Goal: Check status: Check status

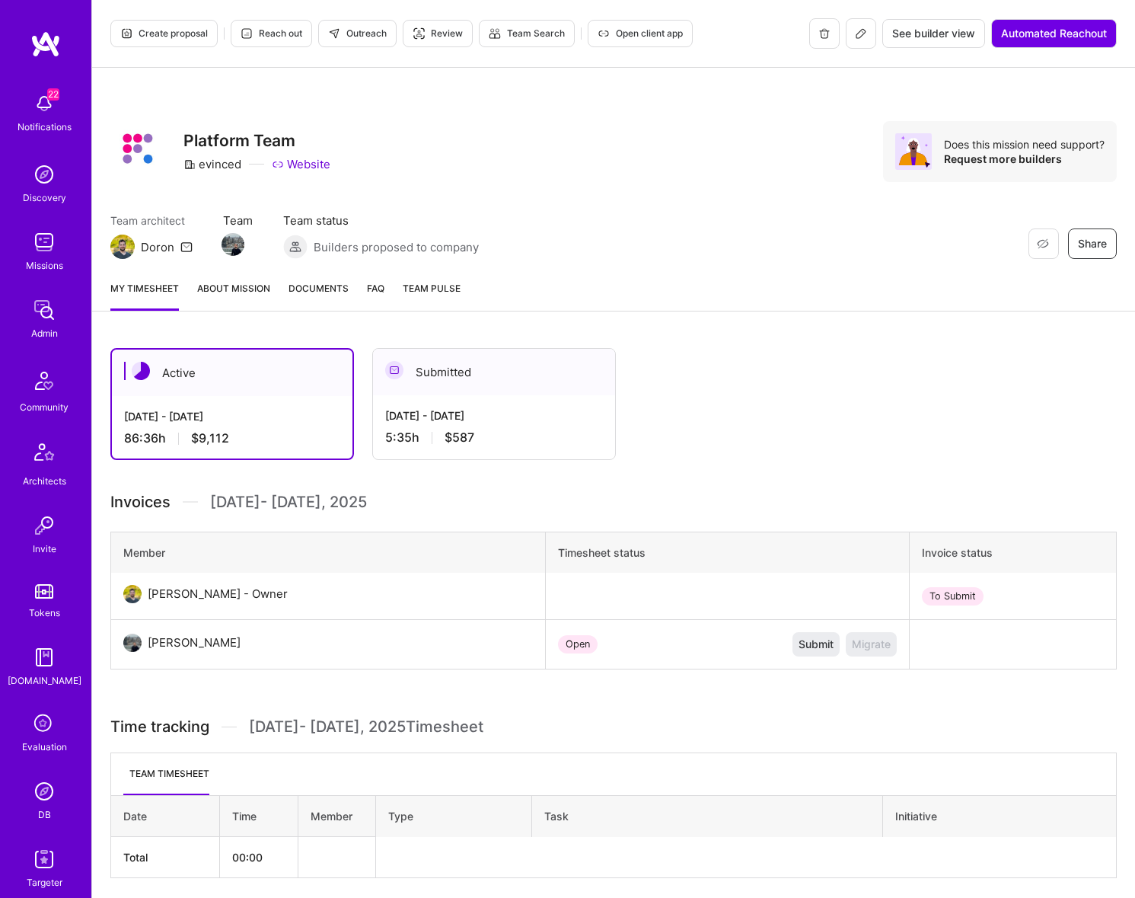
click at [751, 420] on div "Active Sep 1 - Sep 15, 2025 86:36 h $9,112 Submitted Aug 16 - Aug 31, 2025 5:35…" at bounding box center [592, 404] width 965 height 112
click at [533, 411] on div "Aug 16 - Aug 31, 2025" at bounding box center [494, 415] width 218 height 16
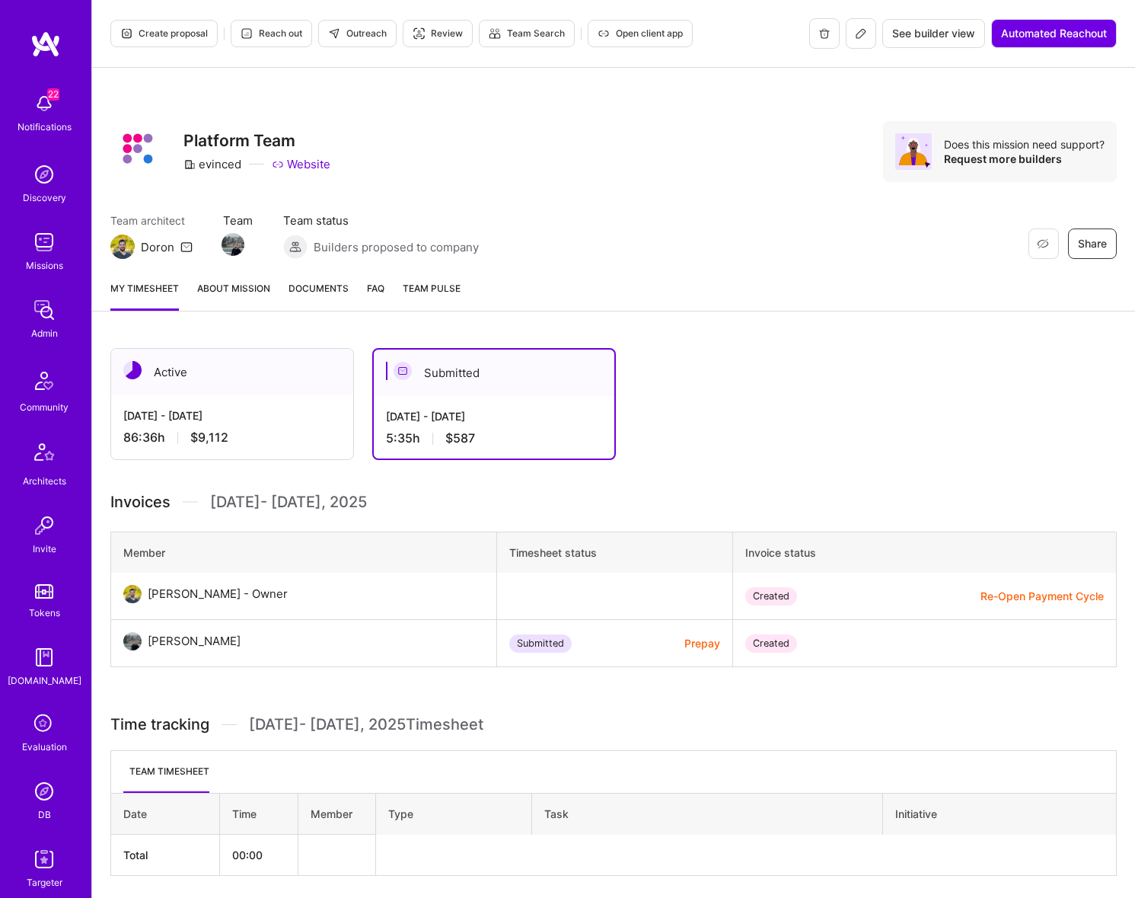
click at [297, 413] on div "[DATE] - [DATE]" at bounding box center [232, 415] width 218 height 16
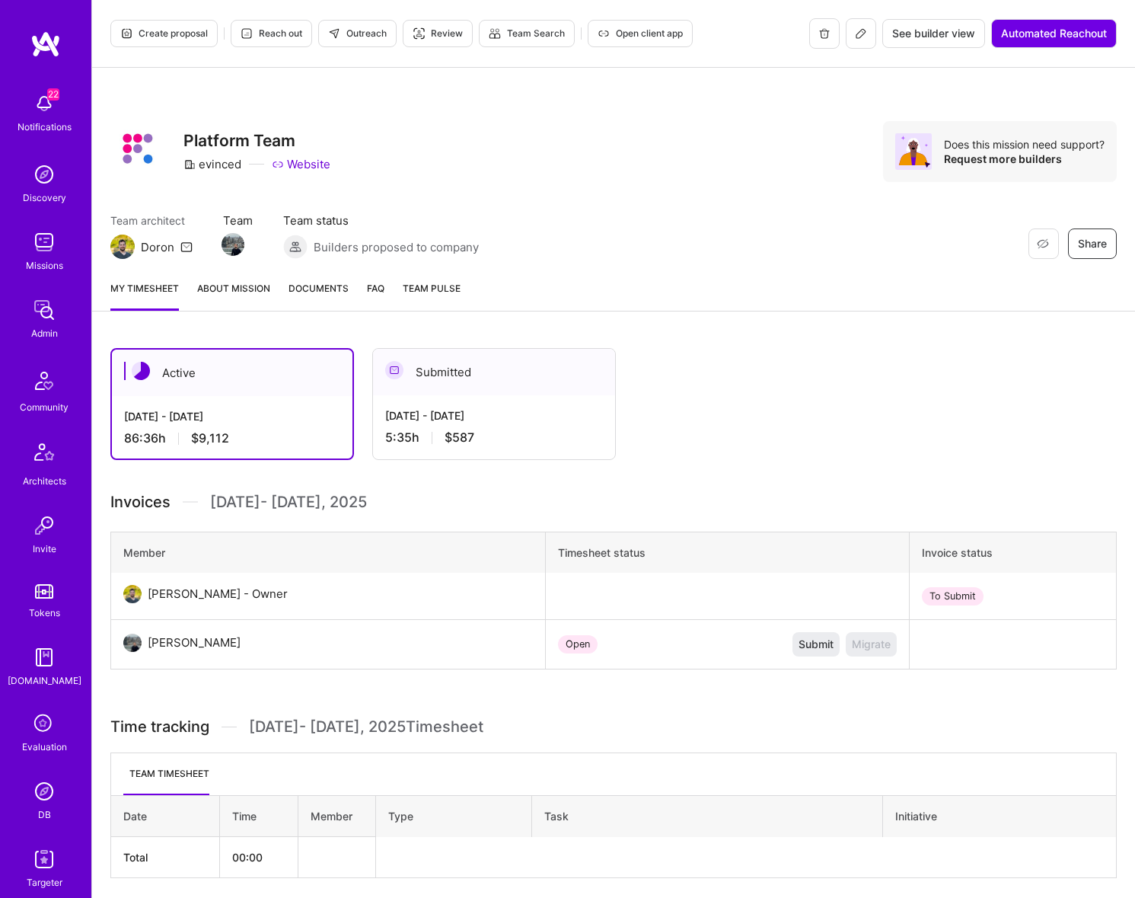
click at [497, 425] on div "Aug 16 - Aug 31, 2025 5:35 h $587" at bounding box center [494, 426] width 242 height 62
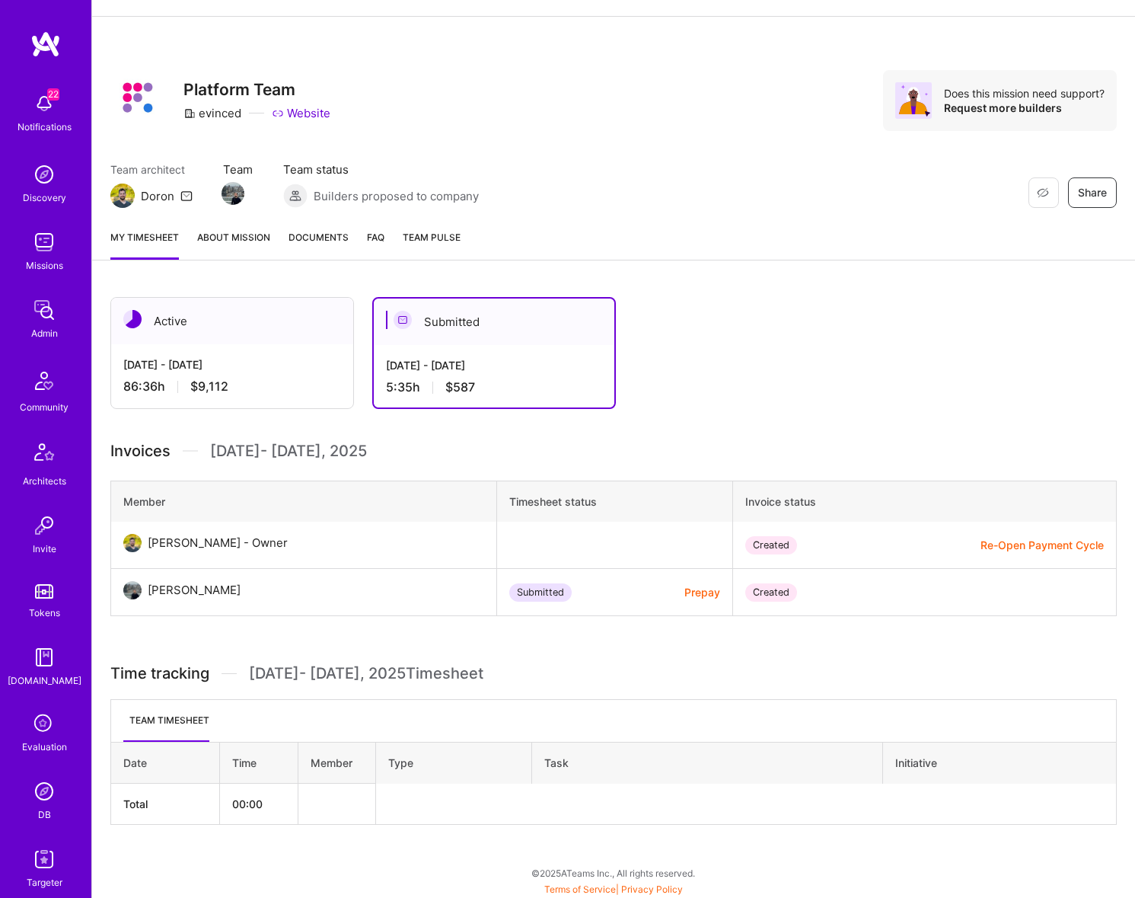
scroll to position [53, 0]
click at [518, 378] on div "5:35 h $587" at bounding box center [494, 386] width 216 height 16
click at [325, 374] on div "Sep 1 - Sep 15, 2025 86:36 h $9,112" at bounding box center [232, 374] width 242 height 62
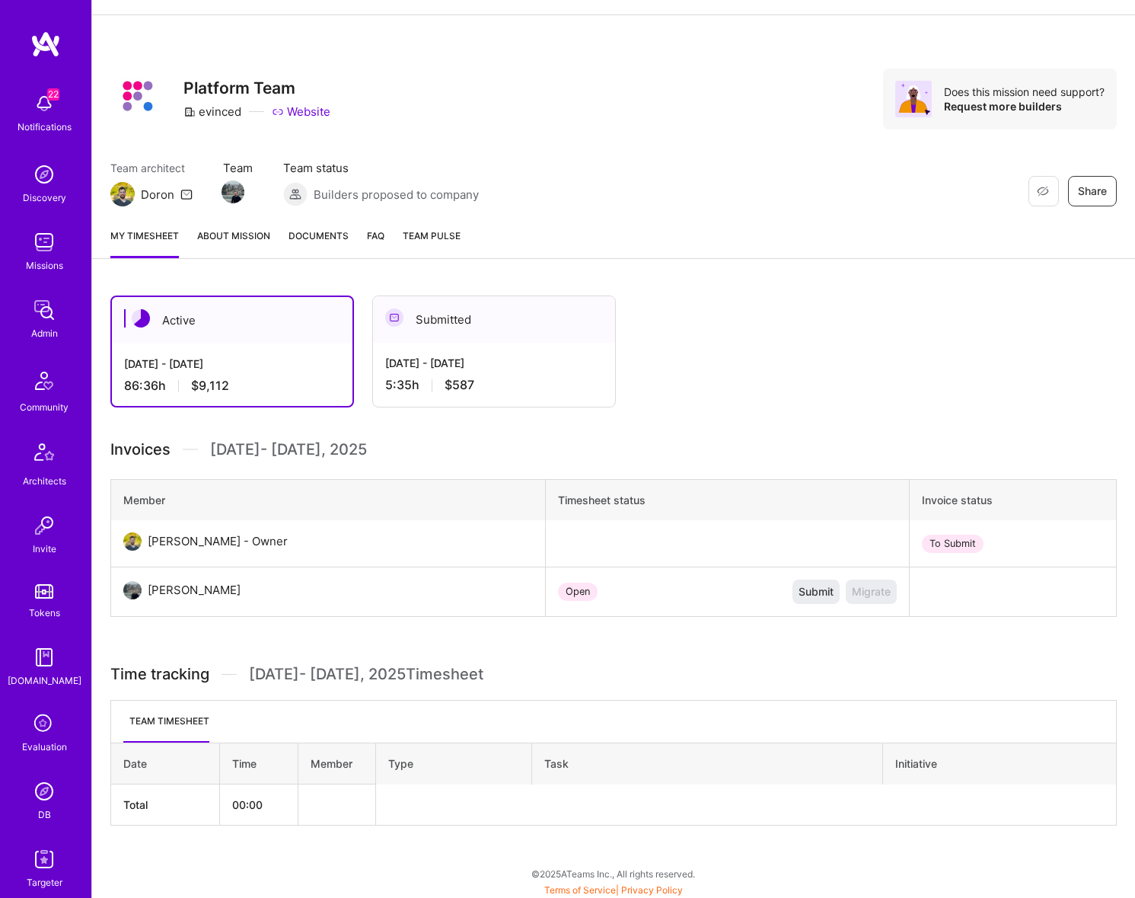
click at [471, 372] on div "Aug 16 - Aug 31, 2025 5:35 h $587" at bounding box center [494, 374] width 242 height 62
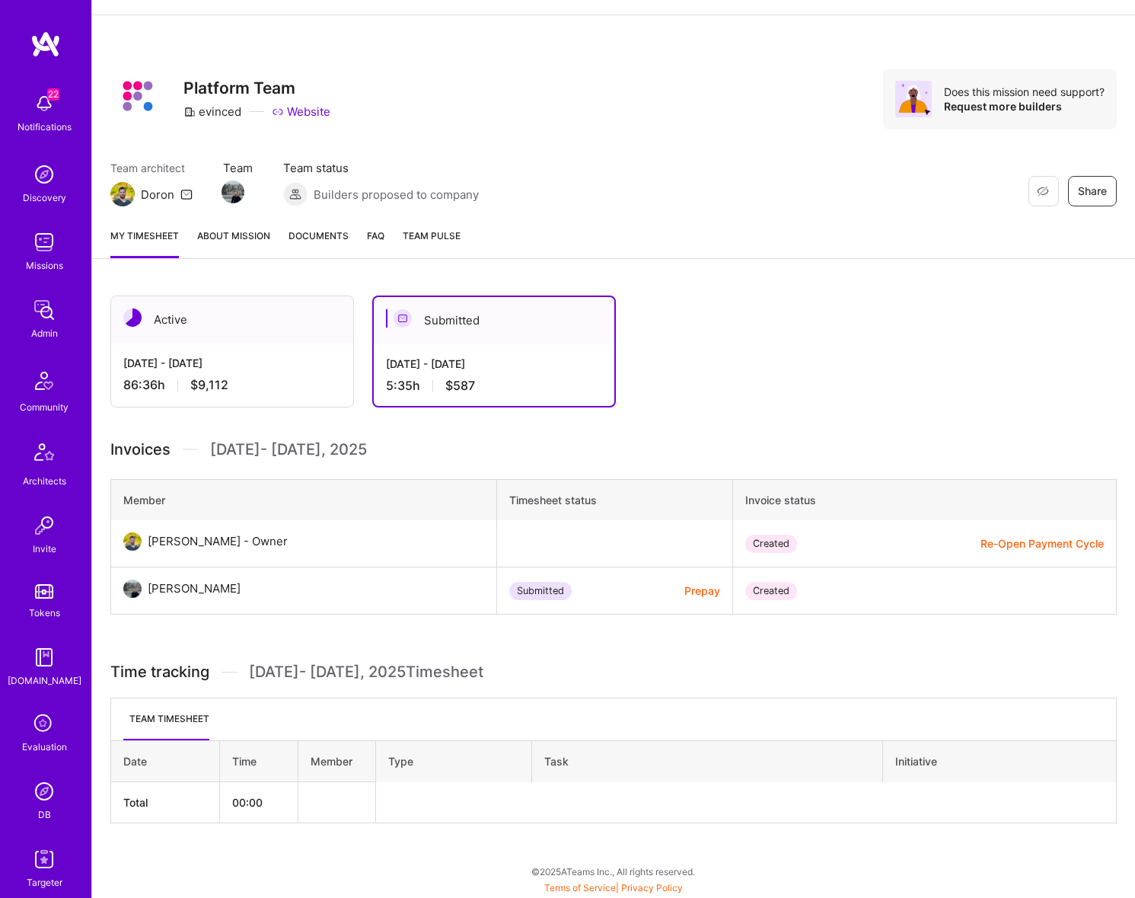
click at [907, 245] on div "My timesheet About Mission Documents FAQ Team Pulse" at bounding box center [613, 236] width 1043 height 43
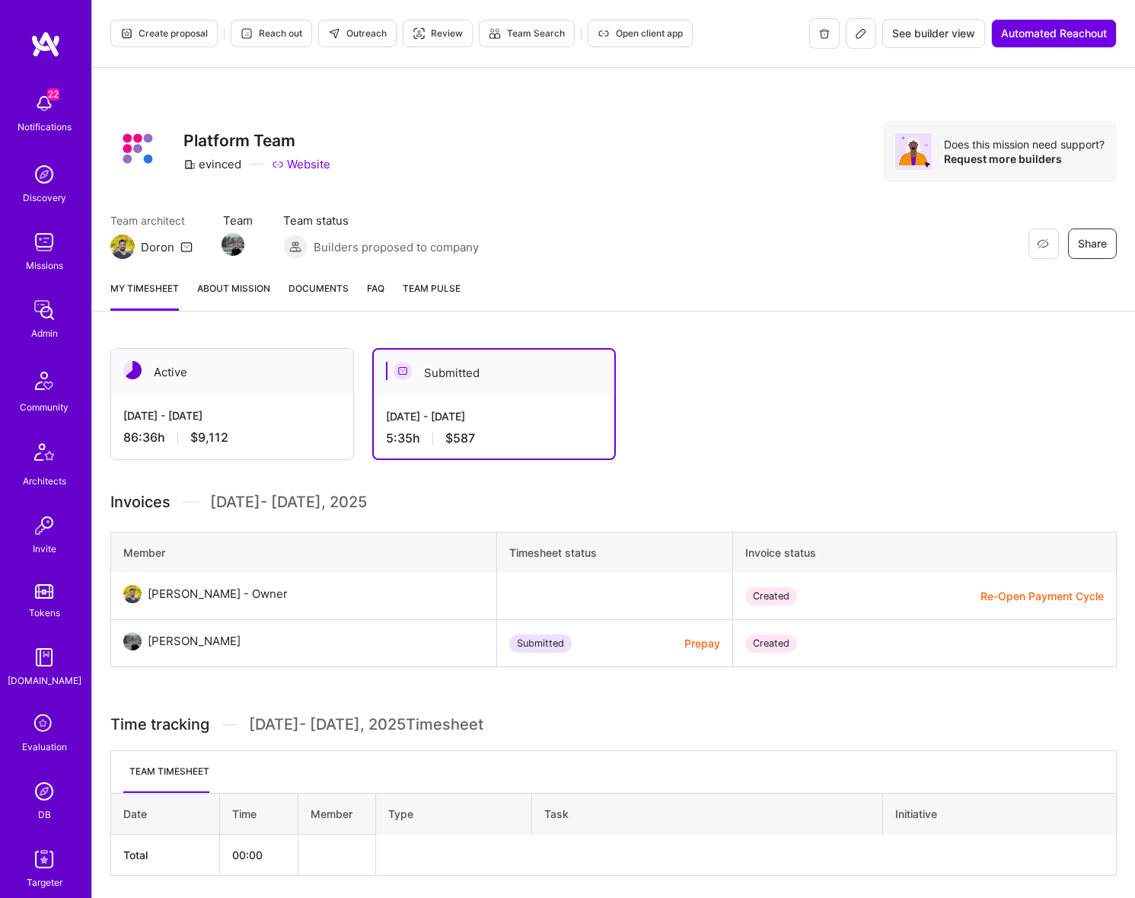
drag, startPoint x: 701, startPoint y: 197, endPoint x: 732, endPoint y: 156, distance: 51.2
click at [701, 197] on div "Restore Not Interested Share Platform Team evinced Website Does this mission ne…" at bounding box center [613, 168] width 1043 height 200
click at [857, 33] on icon at bounding box center [861, 33] width 12 height 12
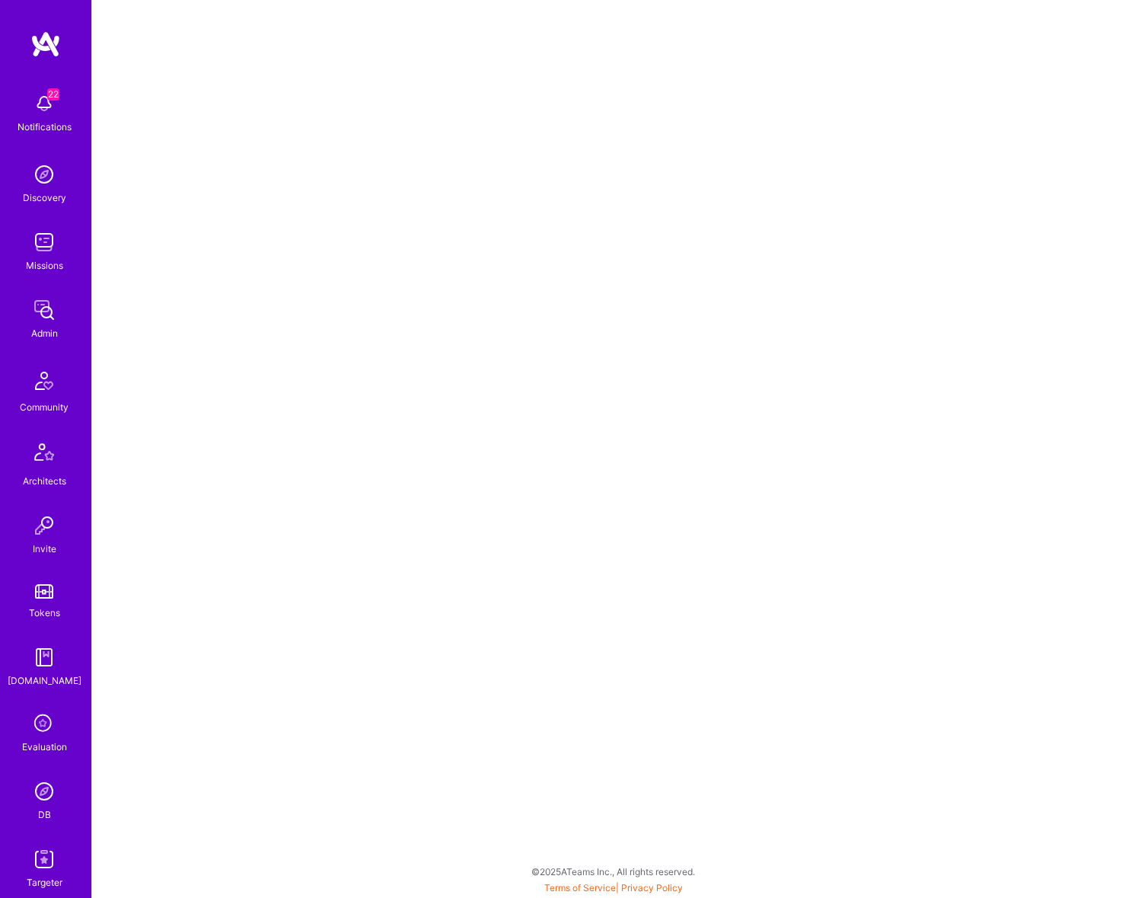
select select "Running"
select select "Review"
select select "BiWeekly"
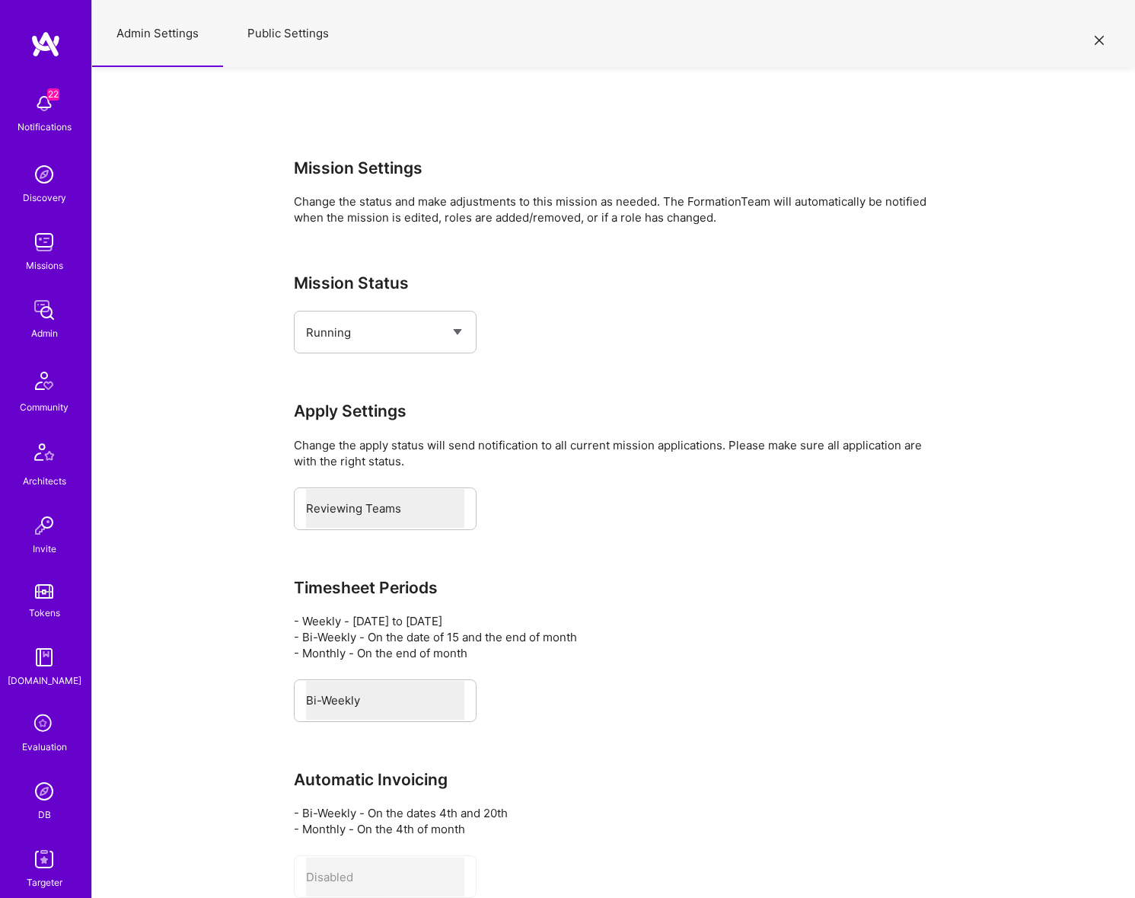
click at [289, 22] on button "Public Settings" at bounding box center [288, 33] width 130 height 67
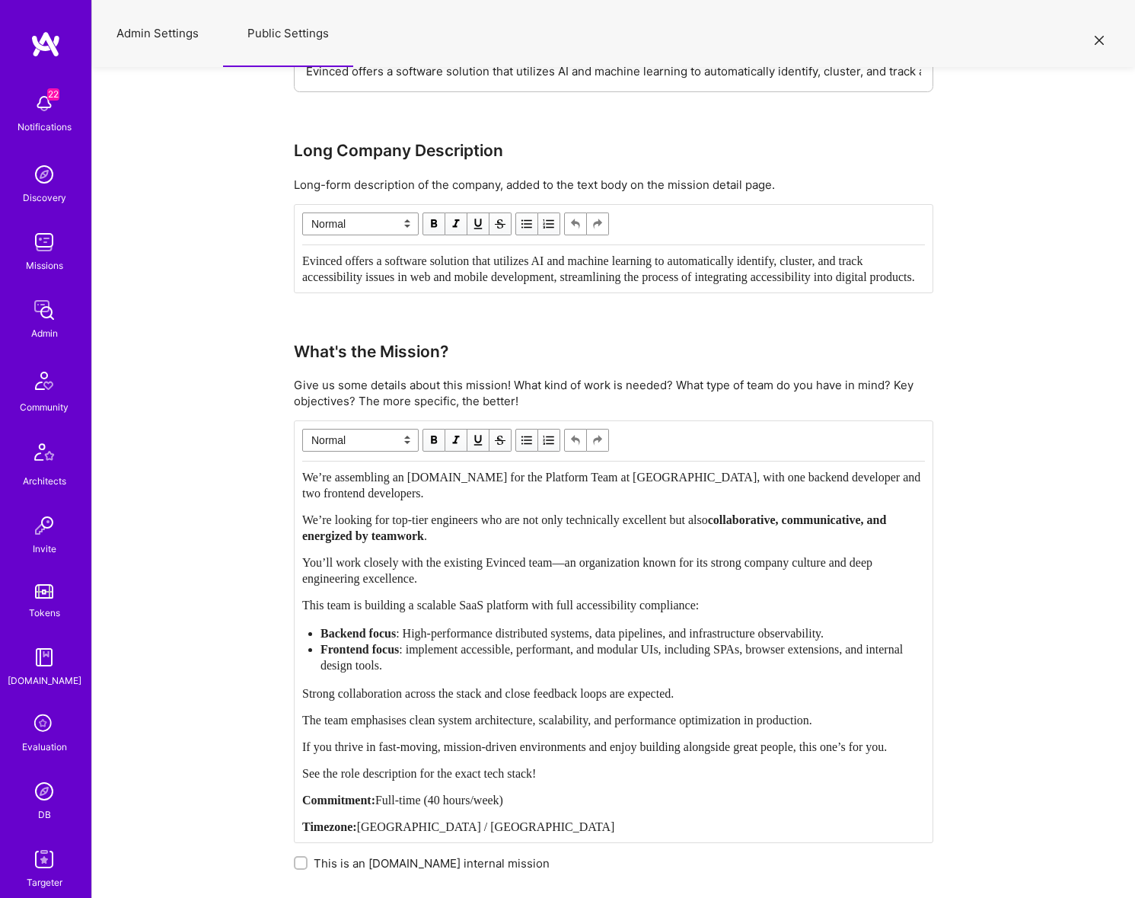
scroll to position [2046, 0]
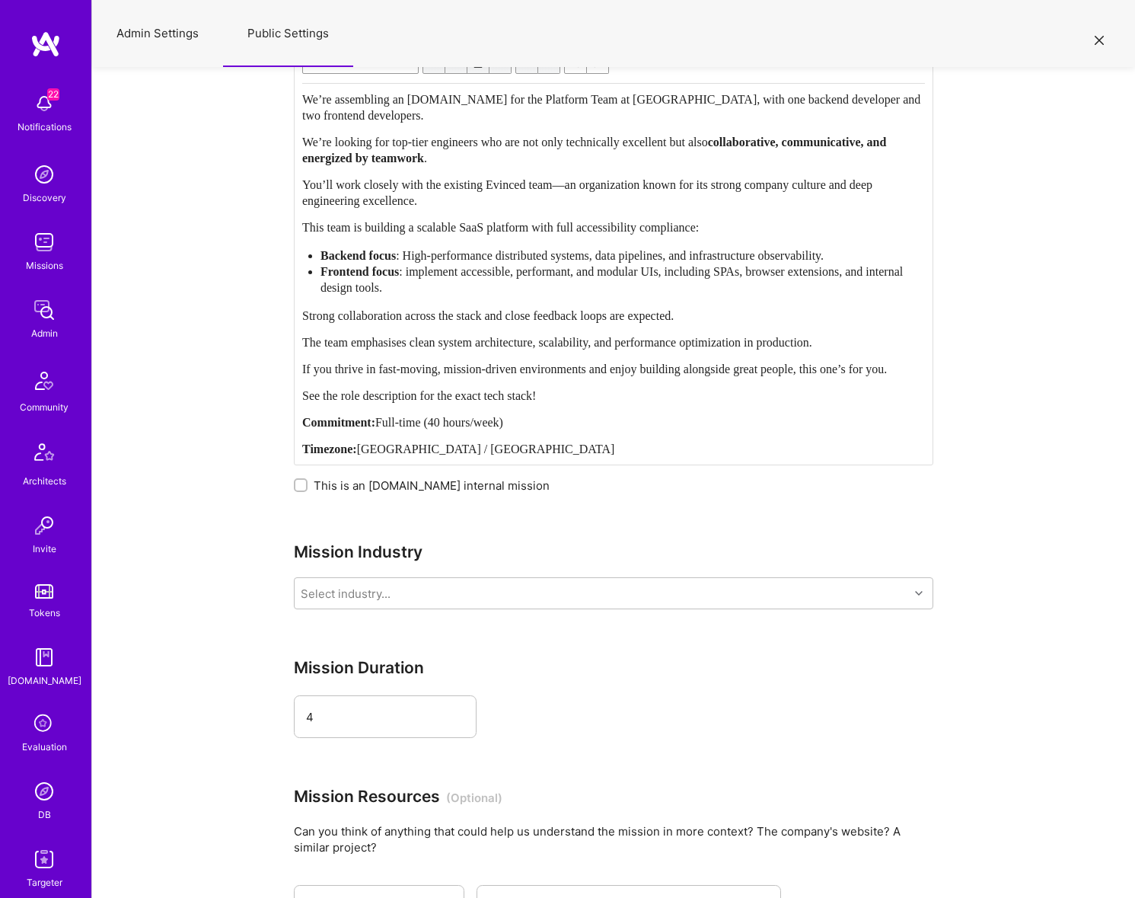
select select "All"
select select "Active"
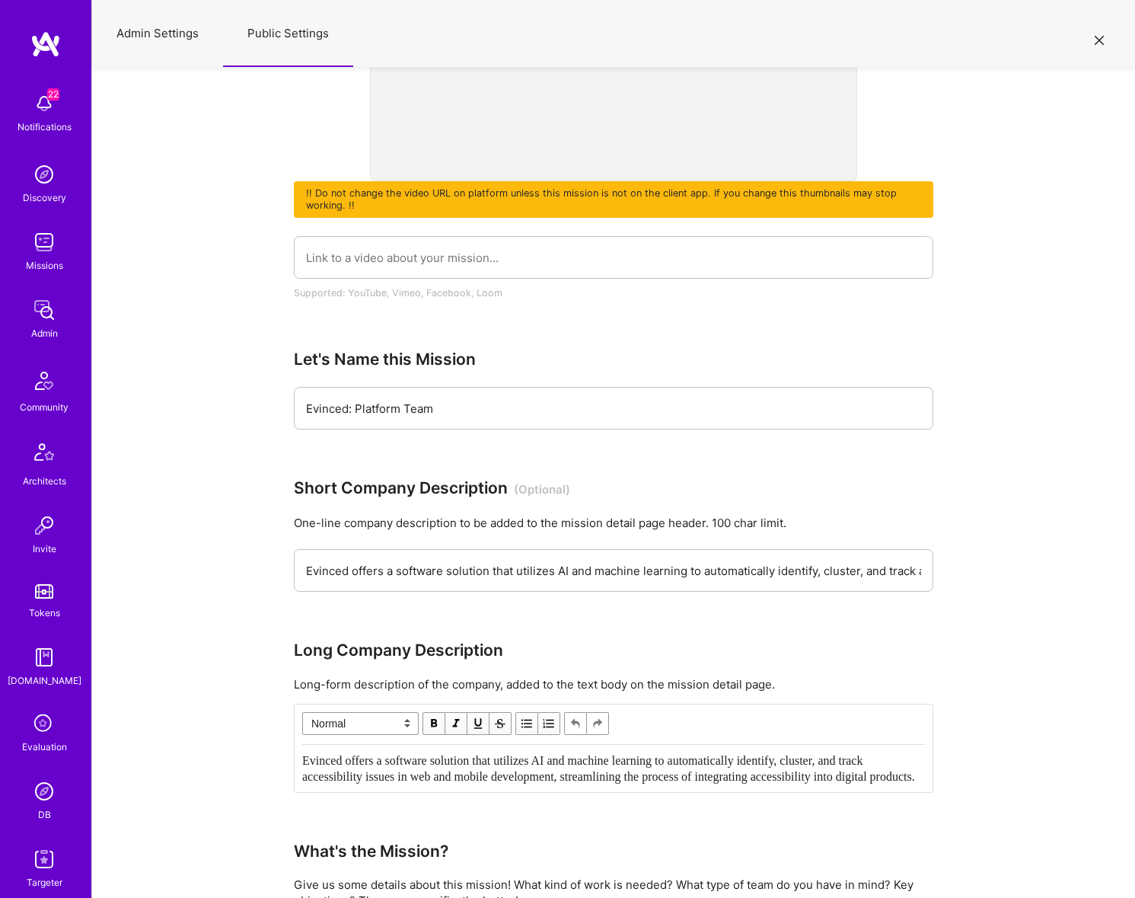
scroll to position [0, 0]
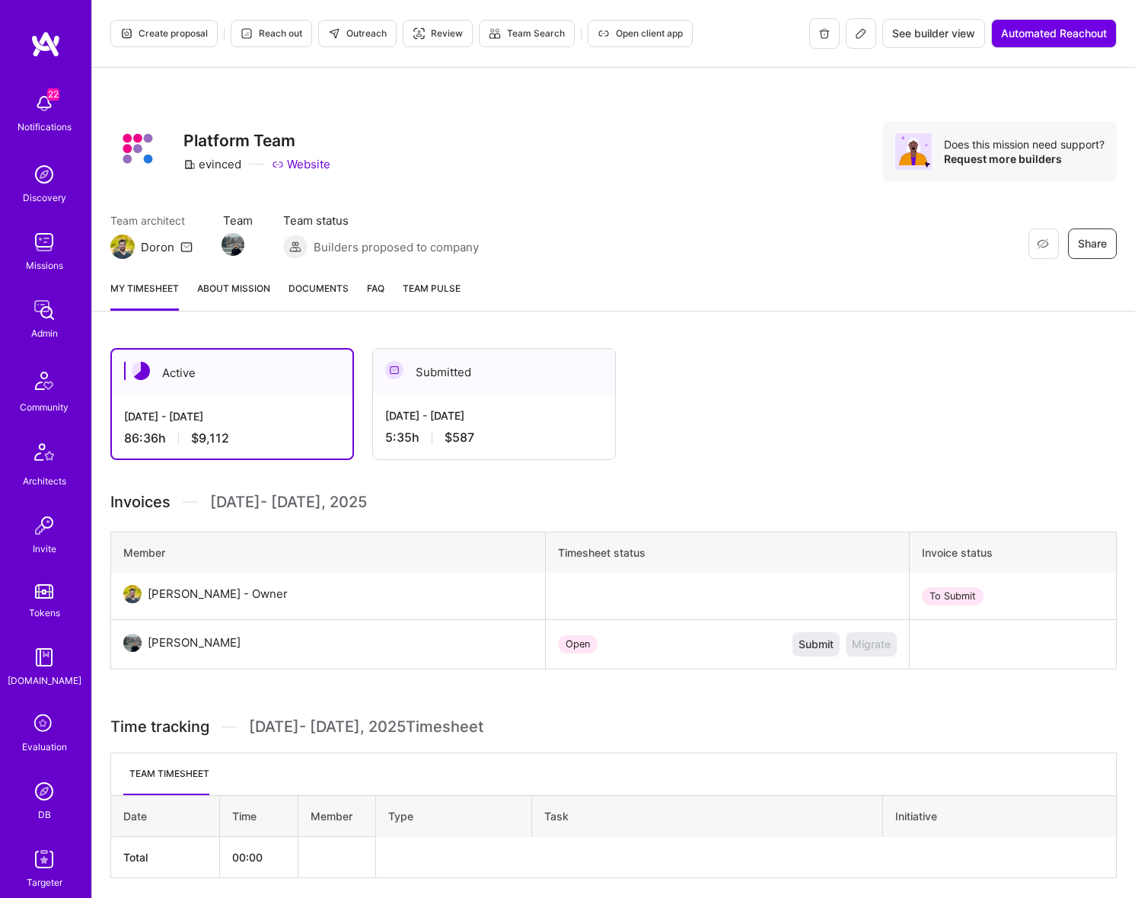
click at [566, 420] on div "[DATE] - [DATE]" at bounding box center [494, 415] width 218 height 16
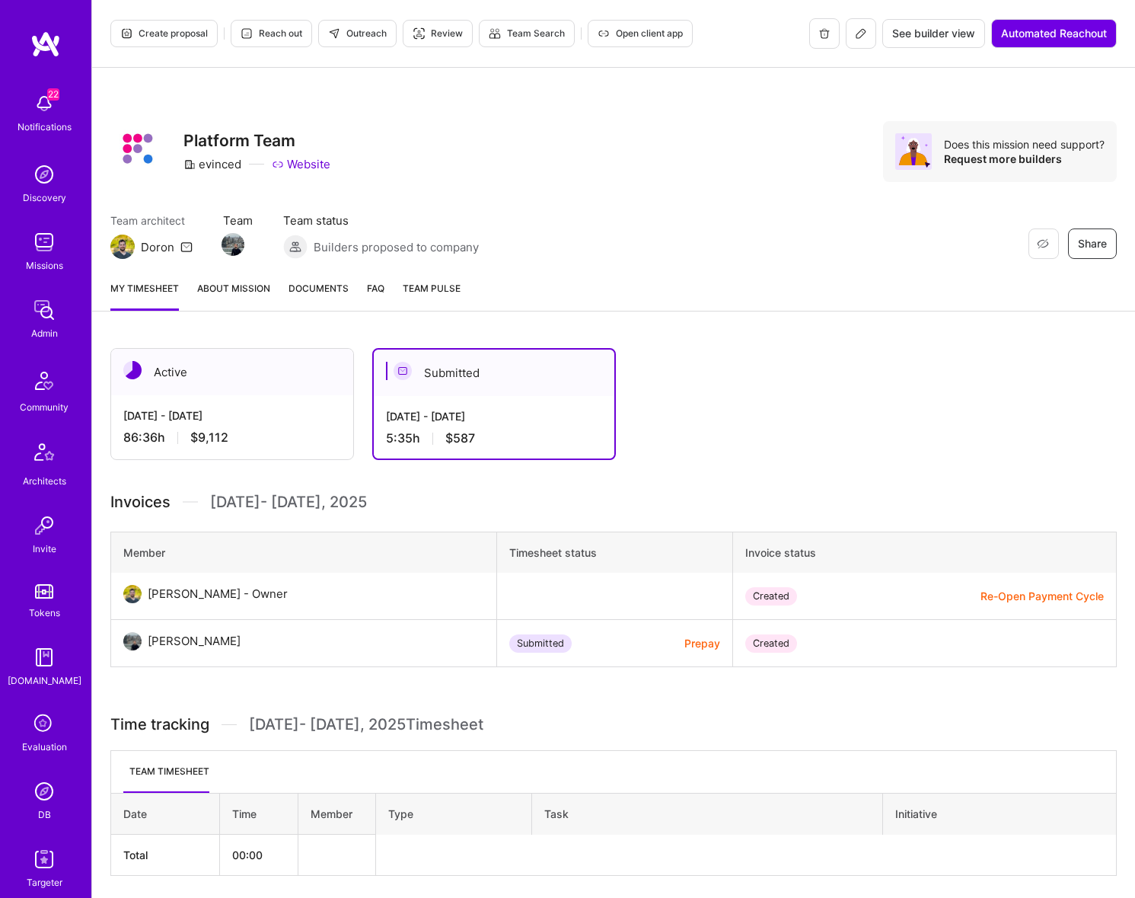
scroll to position [53, 0]
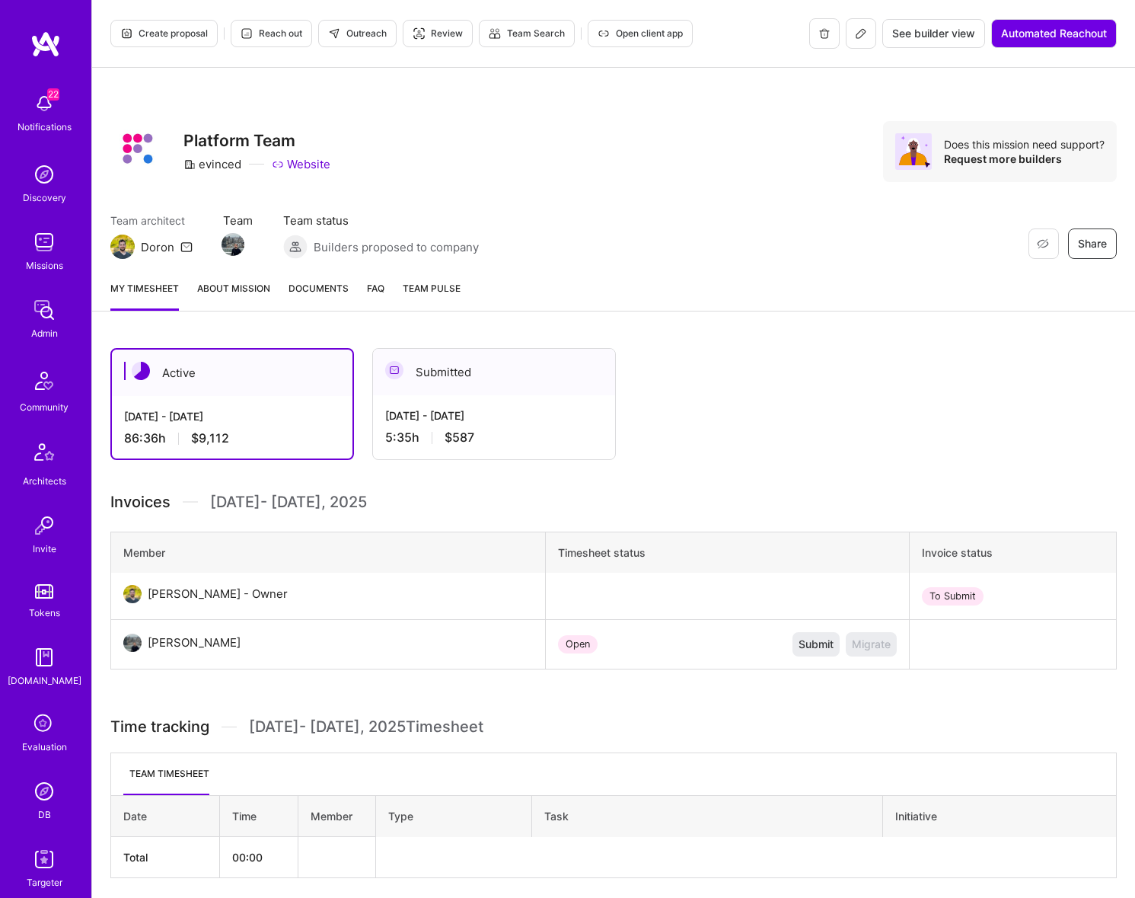
click at [542, 416] on div "[DATE] - [DATE]" at bounding box center [494, 415] width 218 height 16
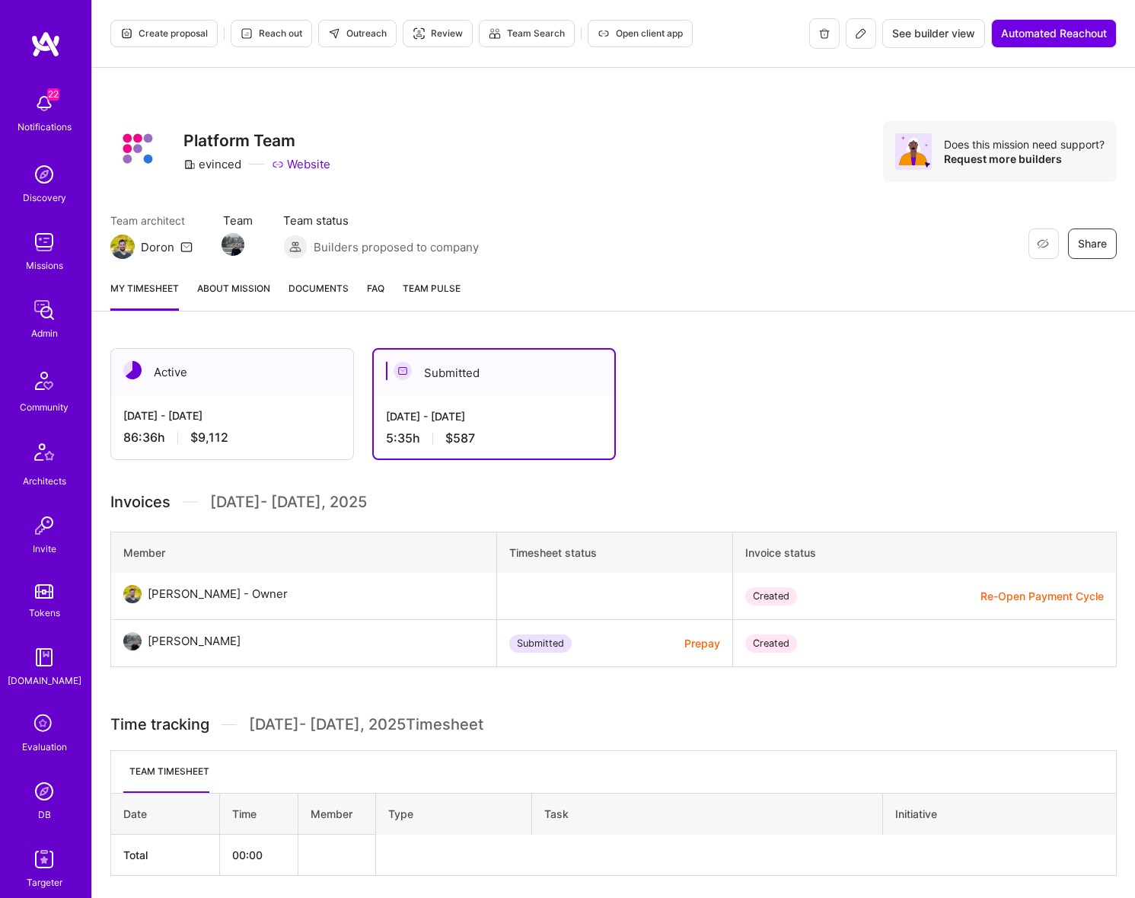
scroll to position [53, 0]
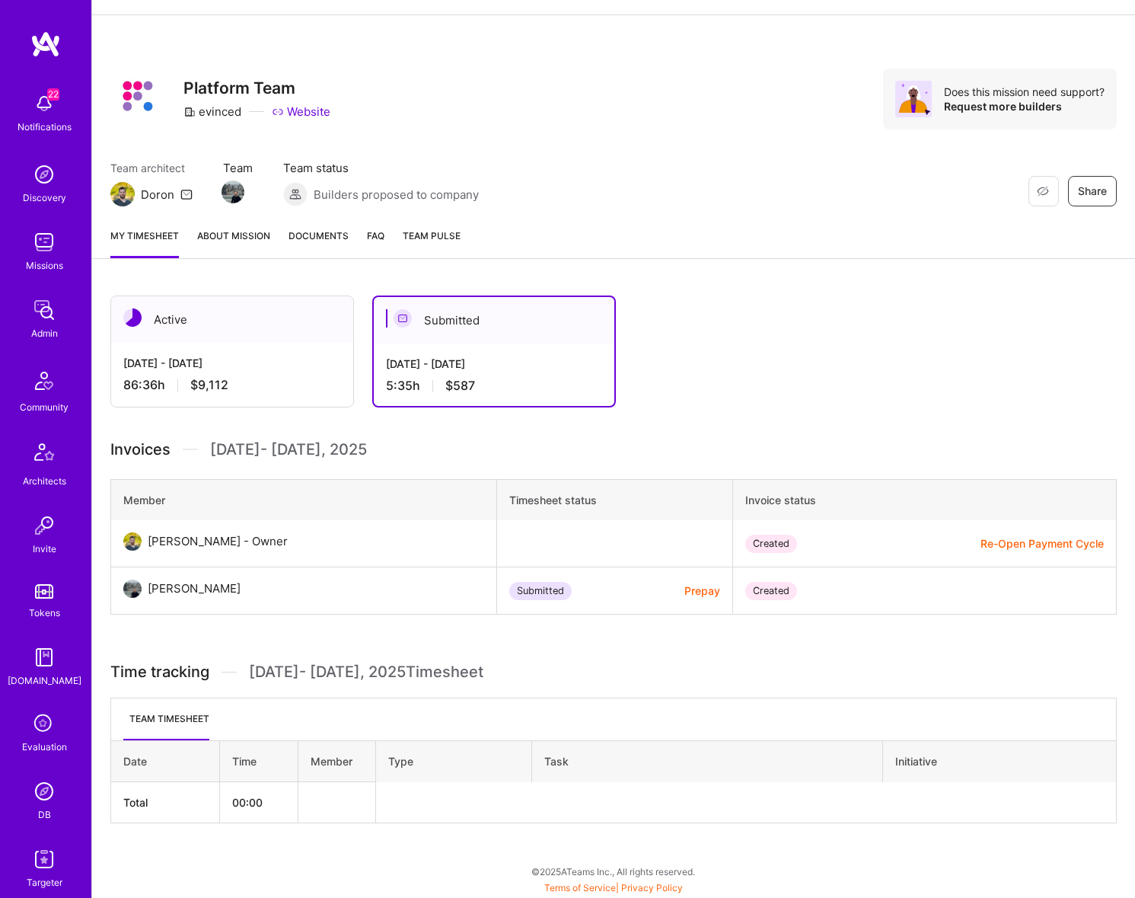
click at [264, 369] on div "[DATE] - [DATE]" at bounding box center [232, 363] width 218 height 16
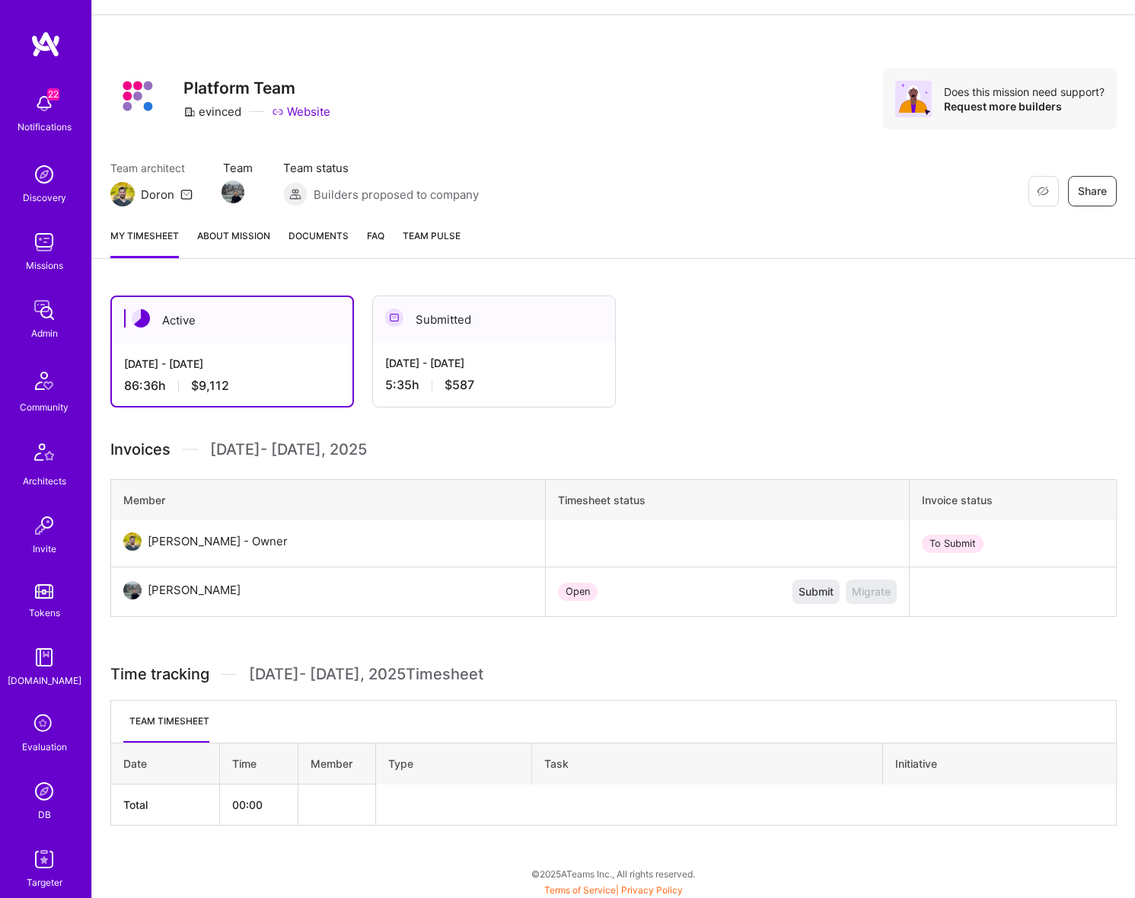
click at [518, 357] on div "Aug 16 - Aug 31, 2025" at bounding box center [494, 363] width 218 height 16
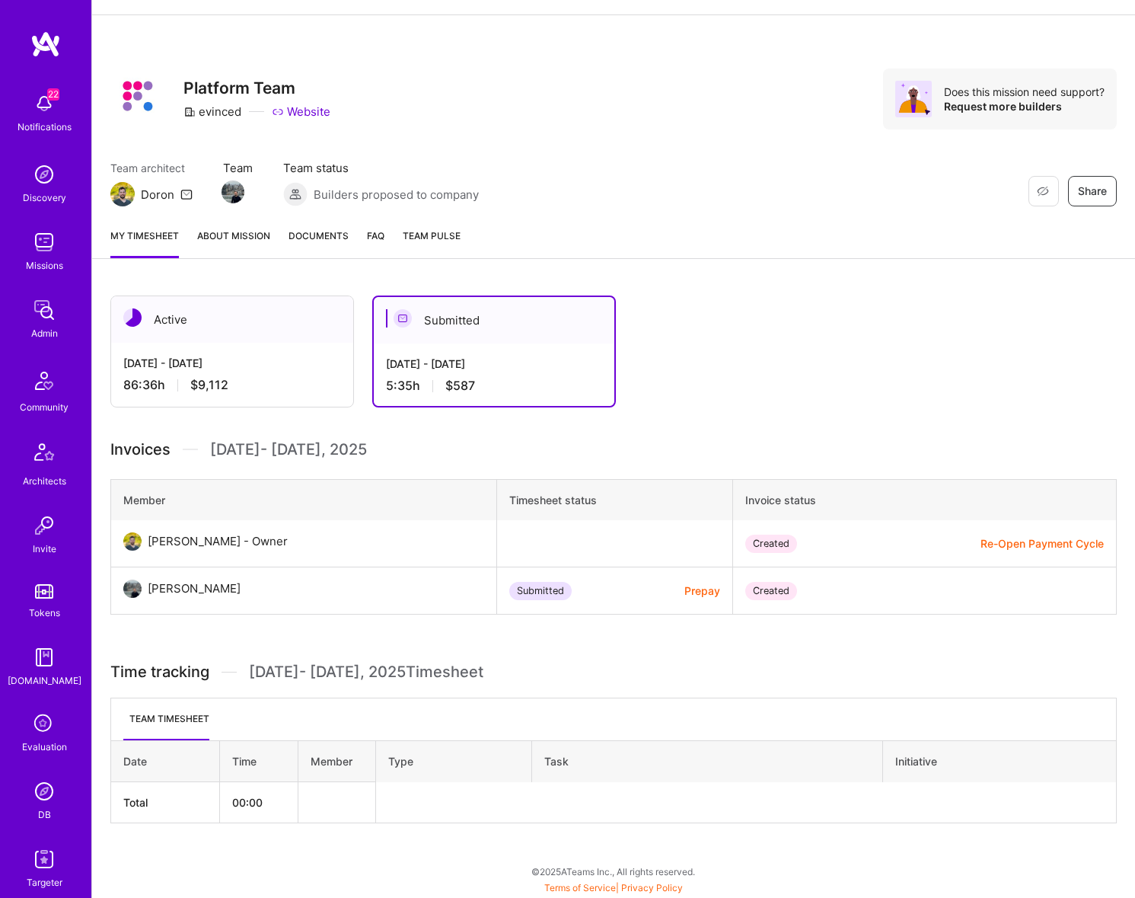
drag, startPoint x: 495, startPoint y: 383, endPoint x: 515, endPoint y: 370, distance: 23.7
click at [495, 382] on div "5:35 h $587" at bounding box center [494, 386] width 216 height 16
drag, startPoint x: 471, startPoint y: 365, endPoint x: 388, endPoint y: 362, distance: 82.3
click at [388, 362] on div "Aug 16 - Aug 31, 2025" at bounding box center [494, 364] width 216 height 16
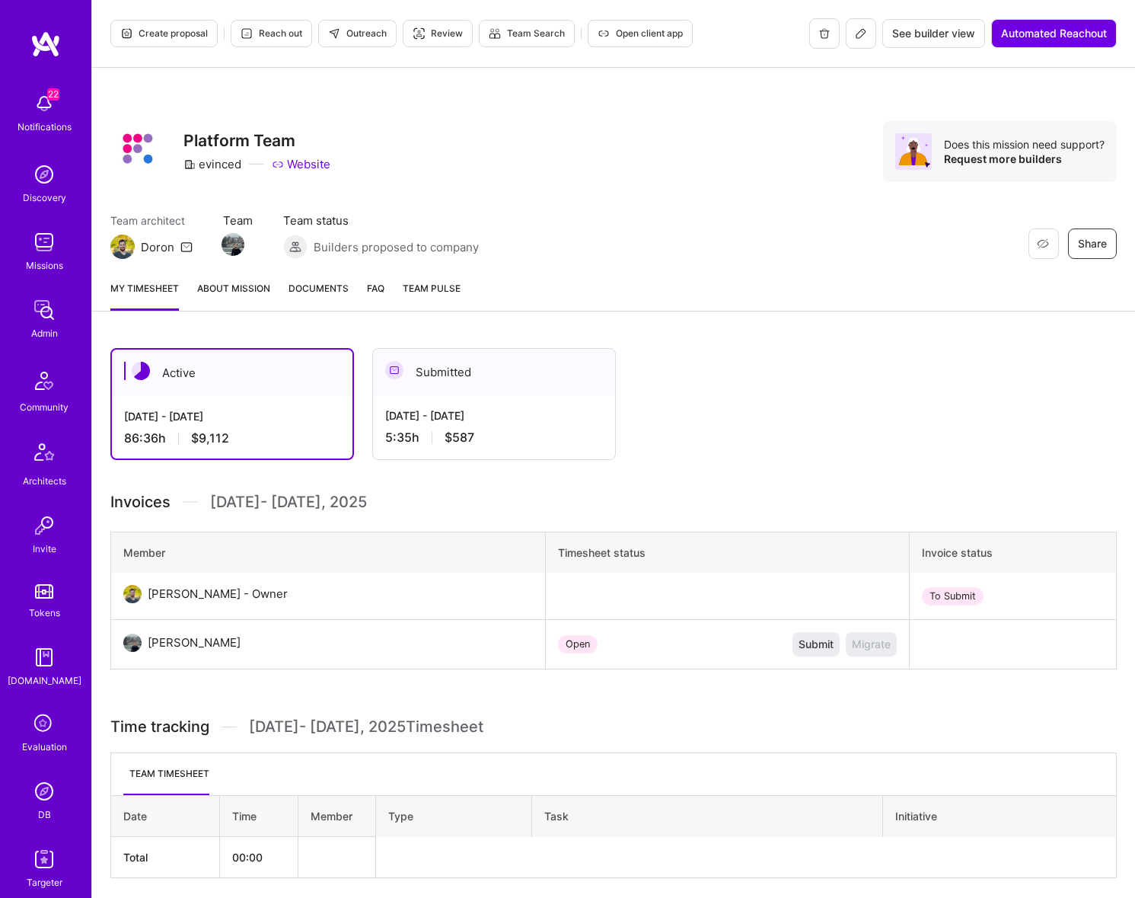
drag, startPoint x: 589, startPoint y: 114, endPoint x: 448, endPoint y: 77, distance: 145.0
click at [589, 114] on div "Restore Not Interested Share Platform Team evinced Website Does this mission ne…" at bounding box center [613, 168] width 1043 height 200
